Goal: Navigation & Orientation: Find specific page/section

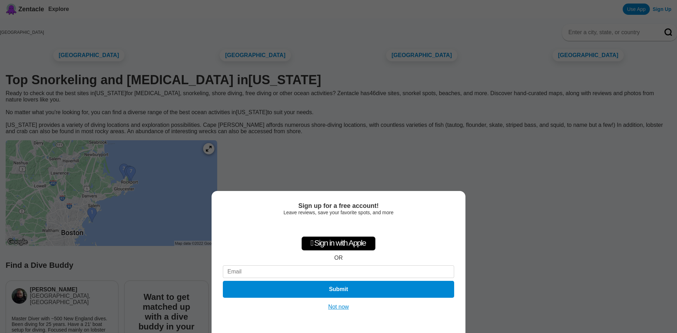
click at [338, 306] on button "Not now" at bounding box center [338, 307] width 25 height 7
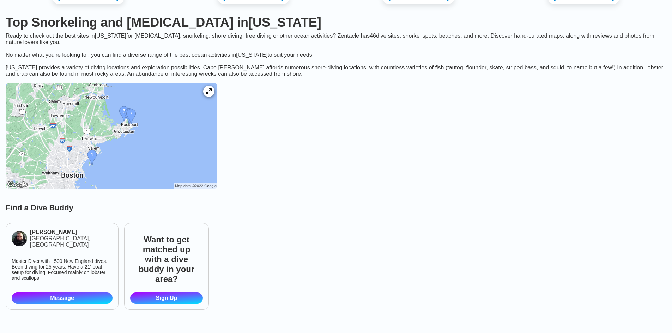
scroll to position [71, 0]
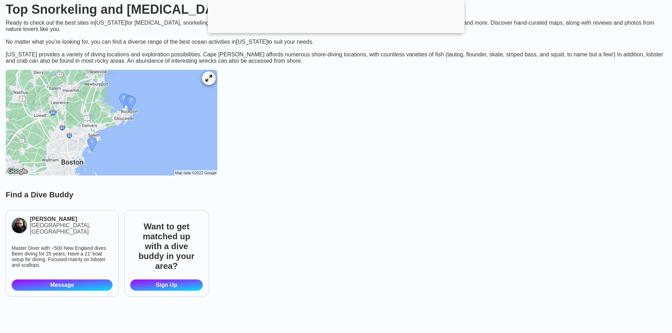
click at [212, 82] on icon at bounding box center [208, 78] width 7 height 7
